Goal: Obtain resource: Download file/media

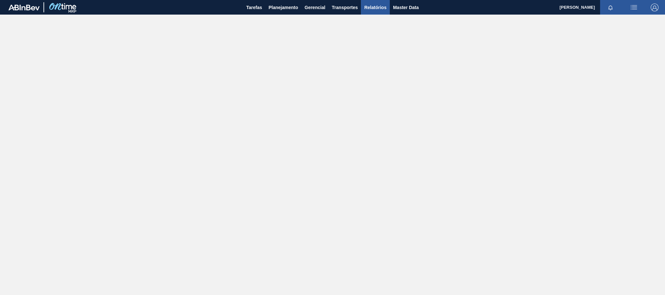
click at [366, 8] on span "Relatórios" at bounding box center [375, 8] width 22 height 8
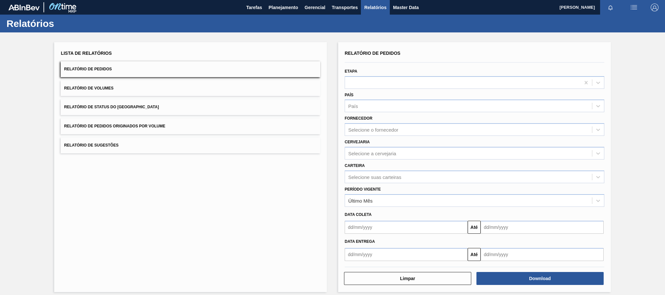
click at [148, 126] on span "Relatório de Pedidos Originados por Volume" at bounding box center [114, 126] width 101 height 5
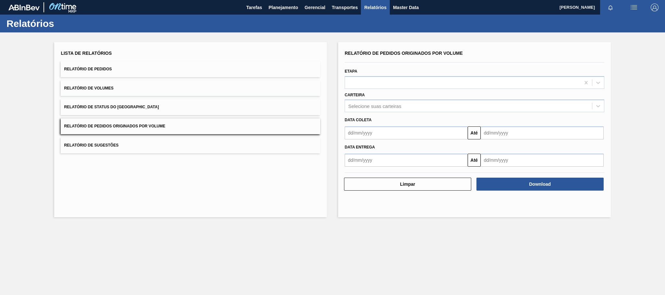
click at [368, 135] on input "text" at bounding box center [406, 133] width 123 height 13
type input "[DATE]"
click at [384, 169] on div "1" at bounding box center [384, 169] width 9 height 9
click at [366, 107] on div "Selecione suas carteiras" at bounding box center [374, 107] width 53 height 6
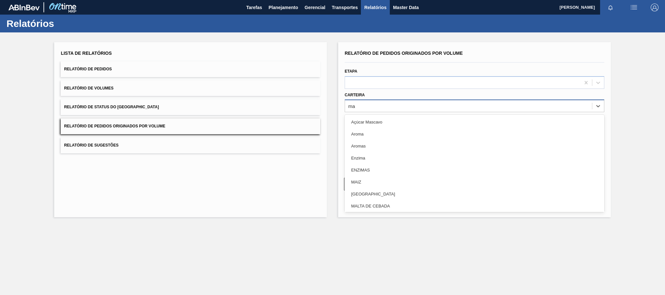
type input "mal"
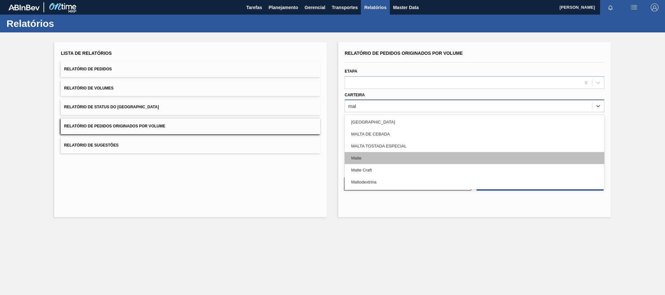
click at [362, 157] on div "Malte" at bounding box center [475, 158] width 260 height 12
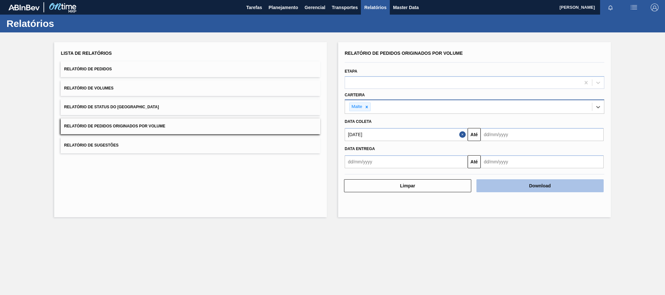
click at [522, 186] on button "Download" at bounding box center [540, 186] width 127 height 13
